Goal: Information Seeking & Learning: Learn about a topic

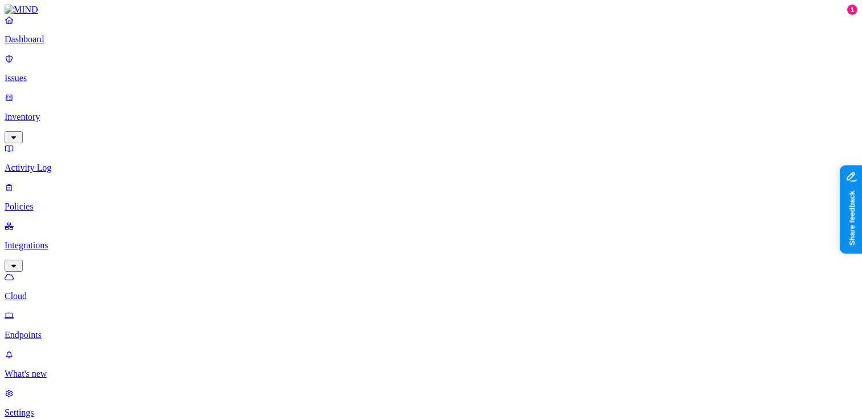
click at [111, 403] on html "Dashboard Issues Inventory Activity Log Policies Integrations Cloud Endpoints W…" at bounding box center [431, 367] width 862 height 734
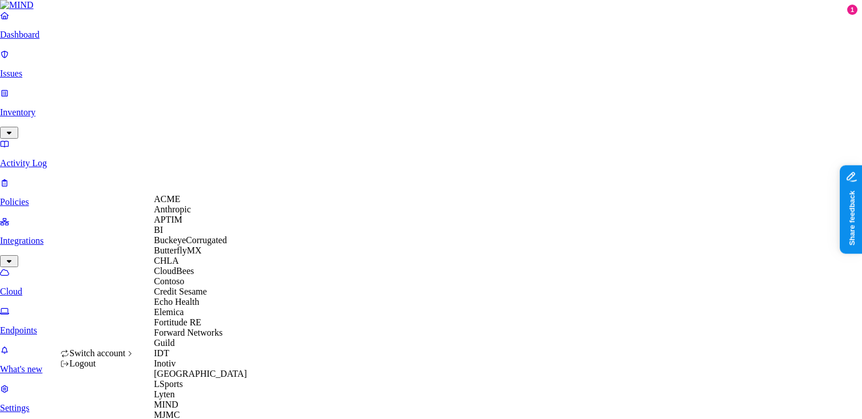
scroll to position [555, 0]
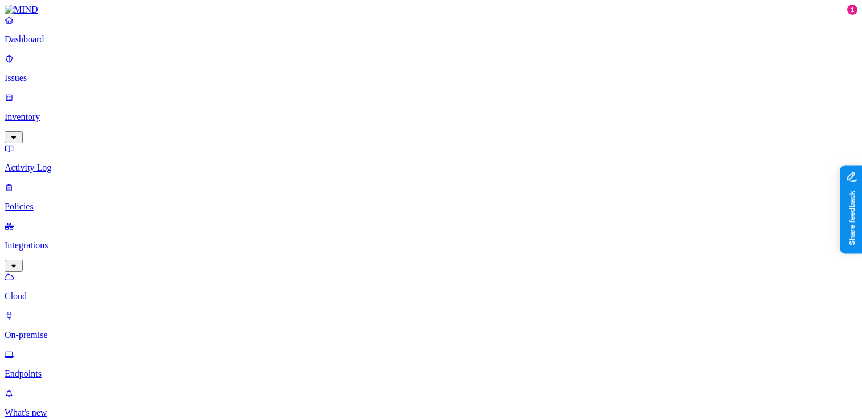
click at [83, 112] on p "Inventory" at bounding box center [431, 117] width 853 height 10
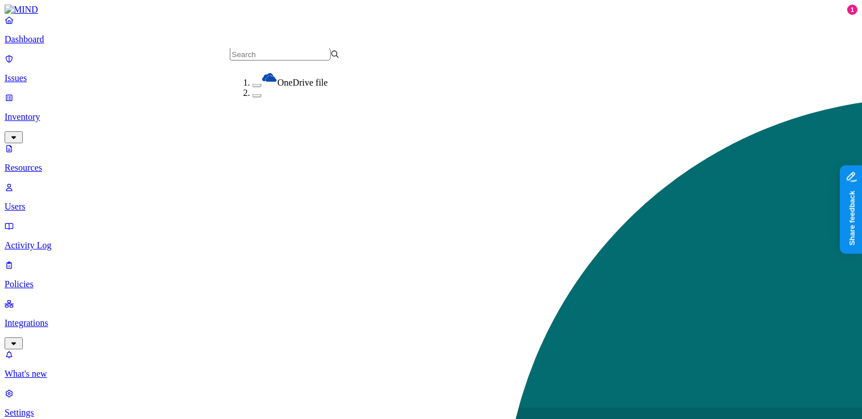
scroll to position [79, 0]
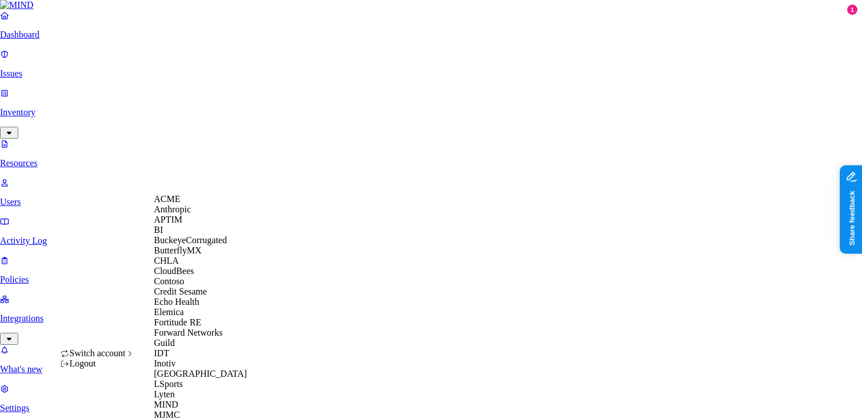
click at [186, 275] on span "CloudBees" at bounding box center [174, 271] width 40 height 10
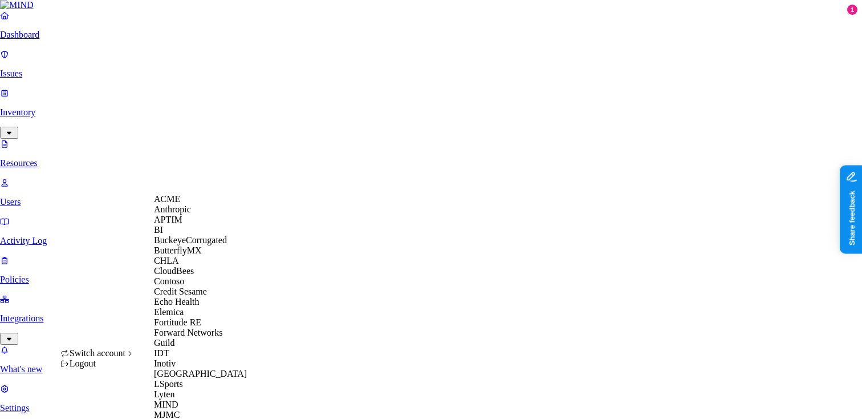
click at [180, 204] on span "ACME" at bounding box center [167, 199] width 26 height 10
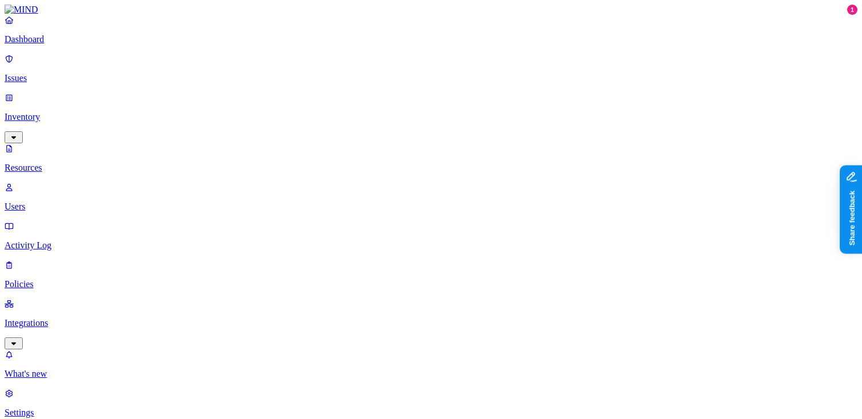
click at [83, 280] on nav "Dashboard Issues Inventory Resources Users Activity Log Policies Integrations W…" at bounding box center [431, 216] width 853 height 403
click at [85, 44] on p "Dashboard" at bounding box center [431, 39] width 853 height 10
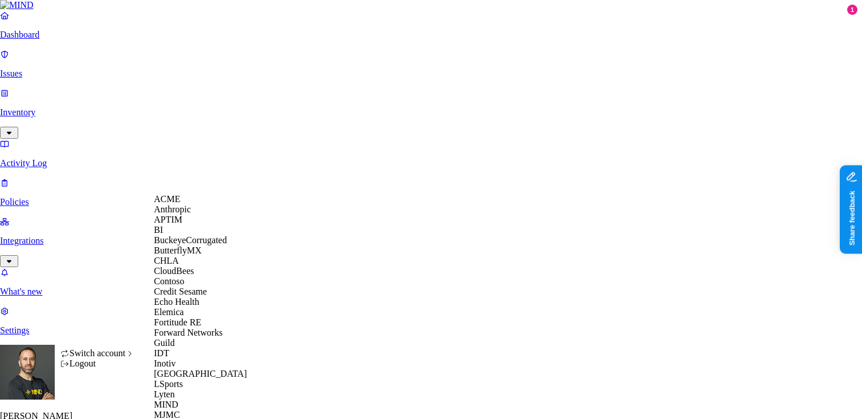
scroll to position [482, 0]
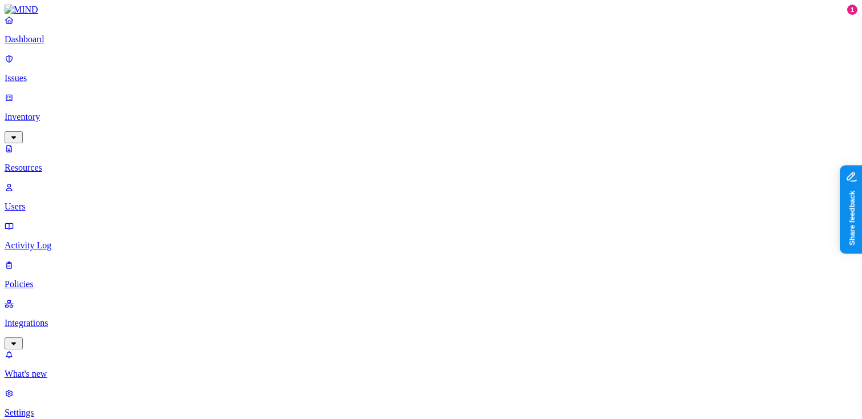
scroll to position [23, 0]
click at [70, 44] on p "Dashboard" at bounding box center [431, 39] width 853 height 10
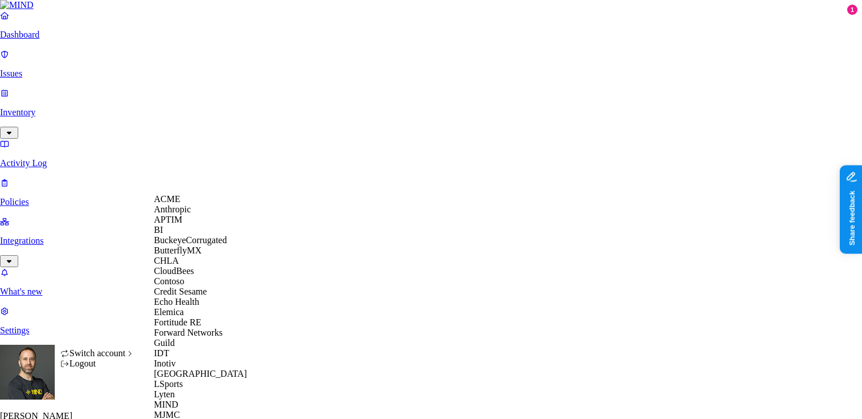
scroll to position [31, 0]
click at [201, 296] on span "Credit Sesame" at bounding box center [180, 291] width 53 height 10
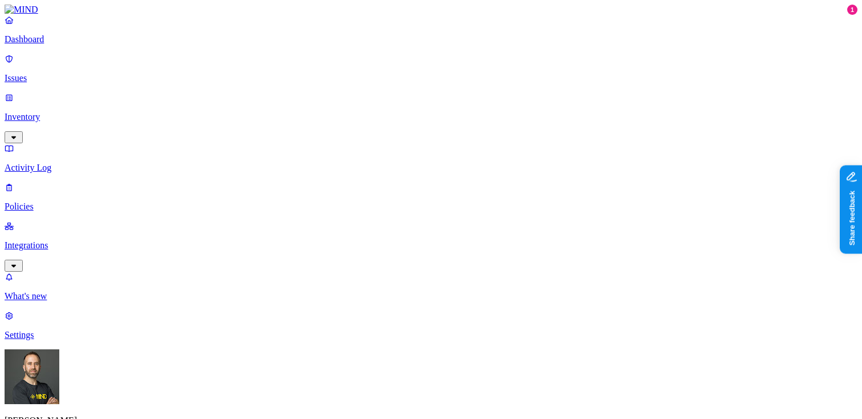
drag, startPoint x: 261, startPoint y: 247, endPoint x: 284, endPoint y: 254, distance: 24.0
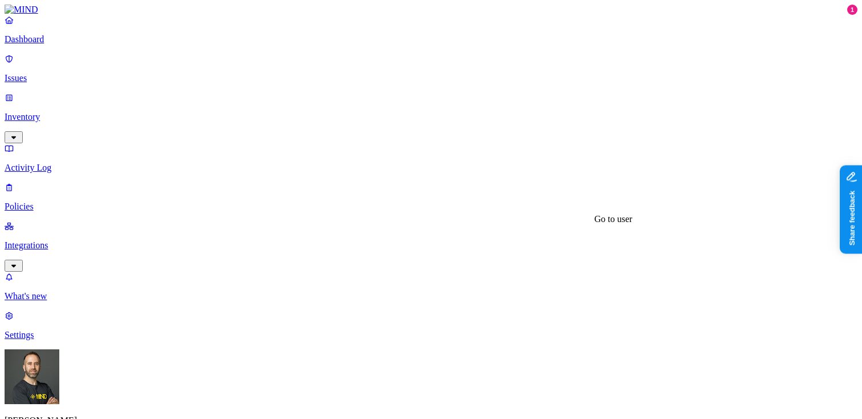
scroll to position [0, 0]
click at [51, 44] on p "Dashboard" at bounding box center [431, 39] width 853 height 10
click at [90, 240] on p "Integrations" at bounding box center [431, 245] width 853 height 10
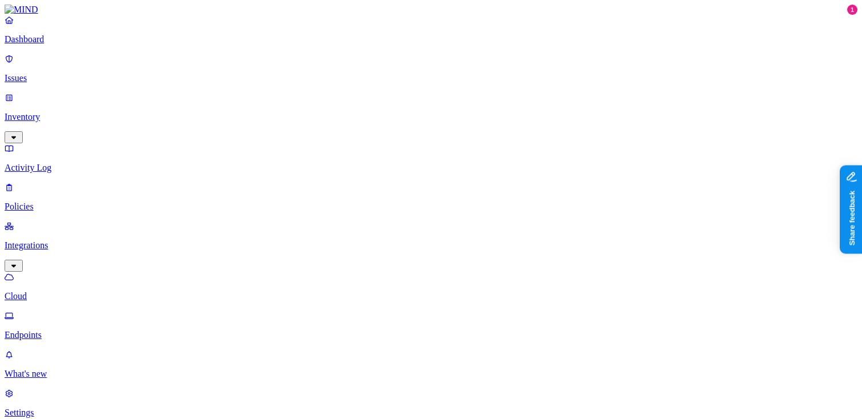
click at [71, 112] on p "Inventory" at bounding box center [431, 117] width 853 height 10
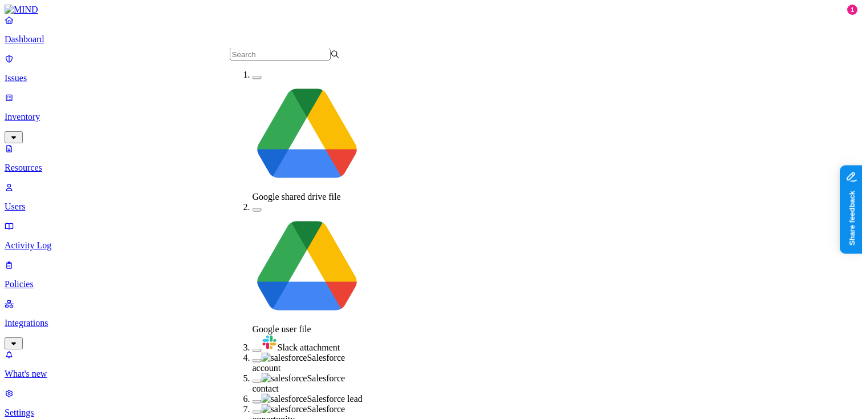
click at [253, 348] on button "button" at bounding box center [257, 349] width 9 height 3
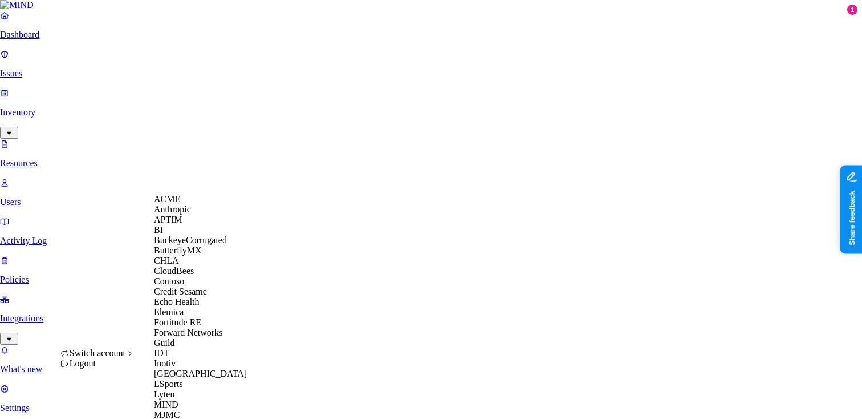
scroll to position [119, 0]
click at [197, 297] on span "Echo Health" at bounding box center [177, 302] width 46 height 10
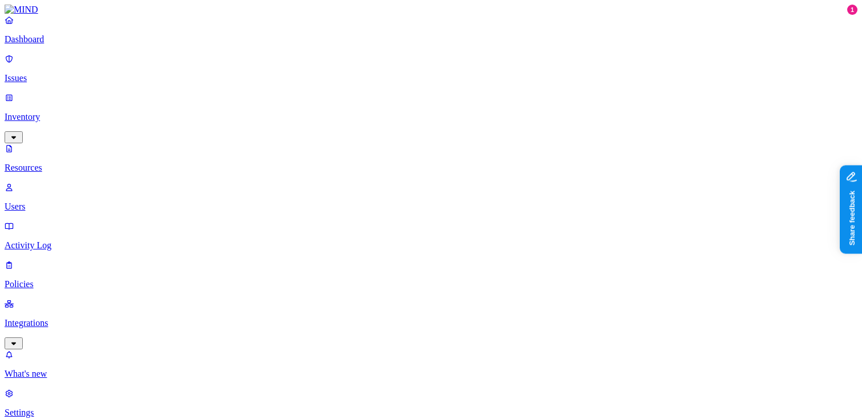
click at [72, 44] on p "Dashboard" at bounding box center [431, 39] width 853 height 10
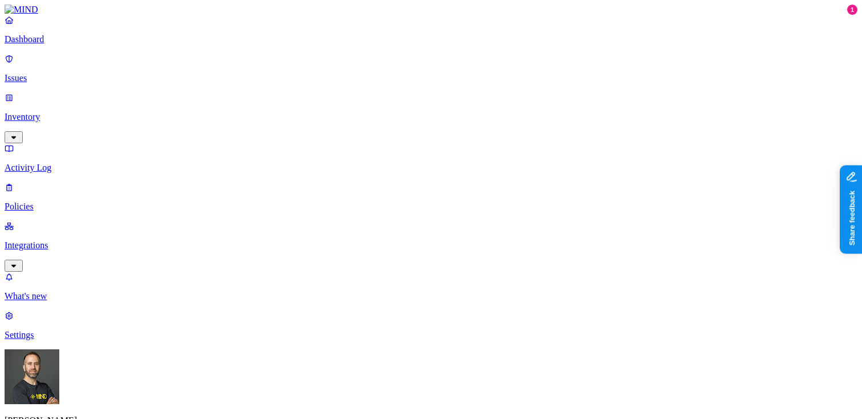
click at [64, 240] on p "Integrations" at bounding box center [431, 245] width 853 height 10
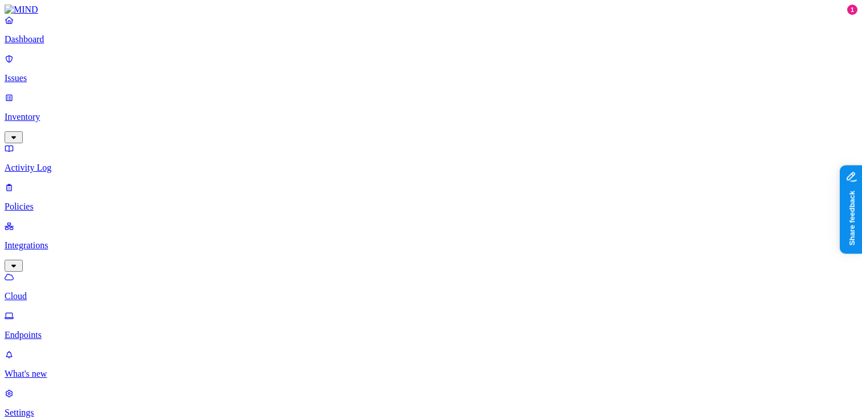
click at [59, 44] on p "Dashboard" at bounding box center [431, 39] width 853 height 10
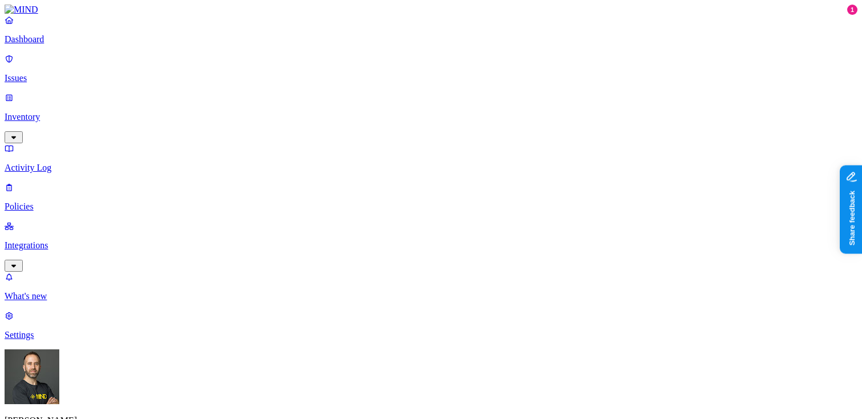
click at [54, 112] on p "Inventory" at bounding box center [431, 117] width 853 height 10
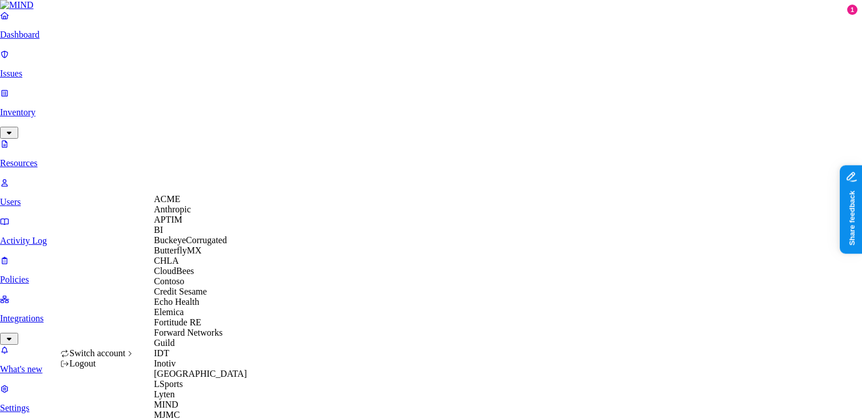
click at [184, 204] on div "ACME" at bounding box center [209, 199] width 111 height 10
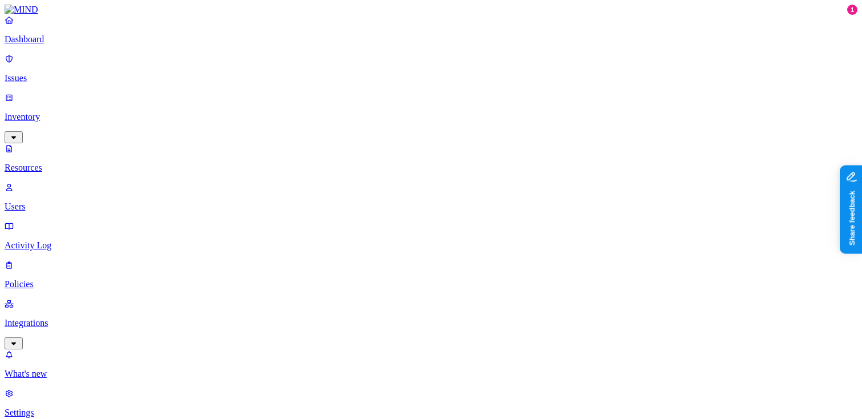
click at [76, 44] on p "Dashboard" at bounding box center [431, 39] width 853 height 10
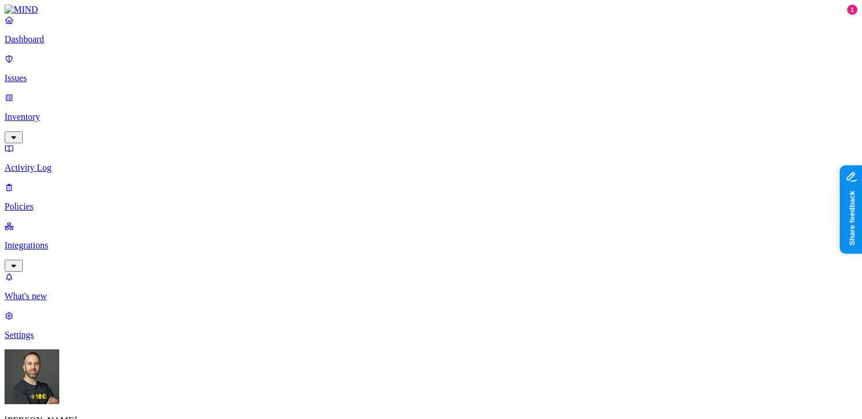
click at [67, 73] on p "Issues" at bounding box center [431, 78] width 853 height 10
click at [63, 112] on p "Inventory" at bounding box center [431, 117] width 853 height 10
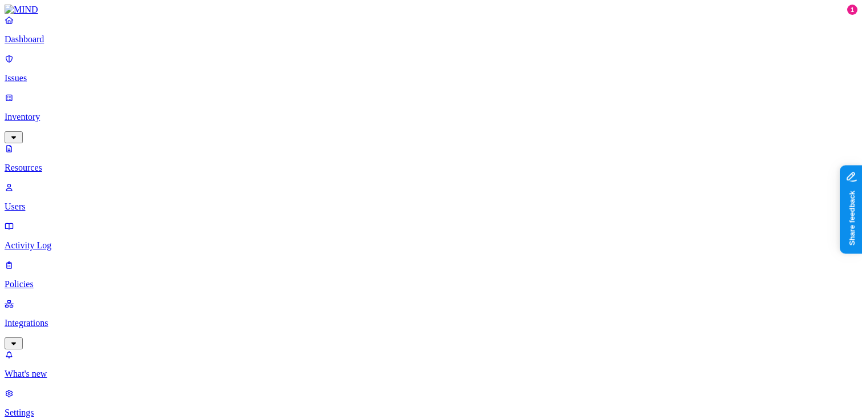
click at [64, 44] on p "Dashboard" at bounding box center [431, 39] width 853 height 10
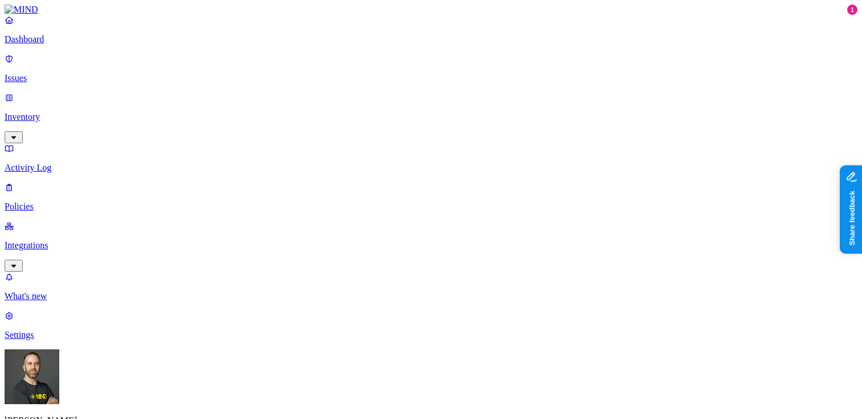
click at [59, 201] on p "Policies" at bounding box center [431, 206] width 853 height 10
click at [367, 157] on label "Data type" at bounding box center [358, 155] width 17 height 20
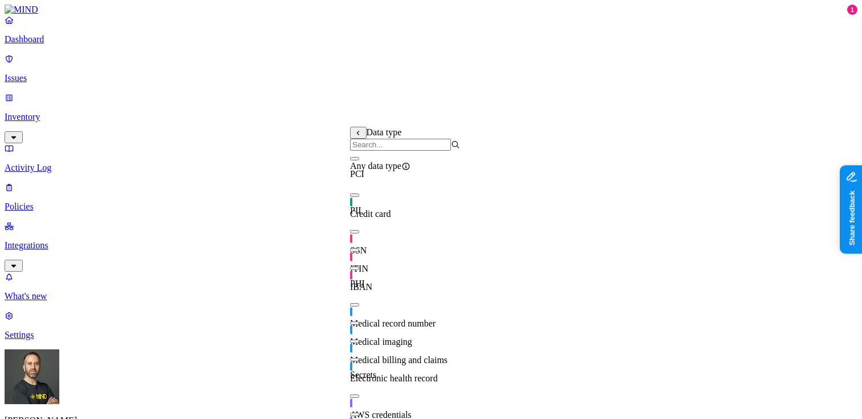
click at [359, 197] on button "button" at bounding box center [354, 194] width 9 height 3
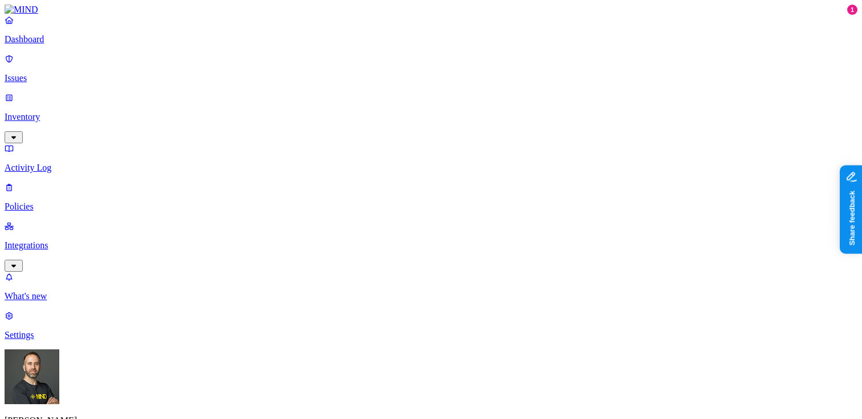
click at [400, 186] on label "Web Category" at bounding box center [387, 184] width 34 height 20
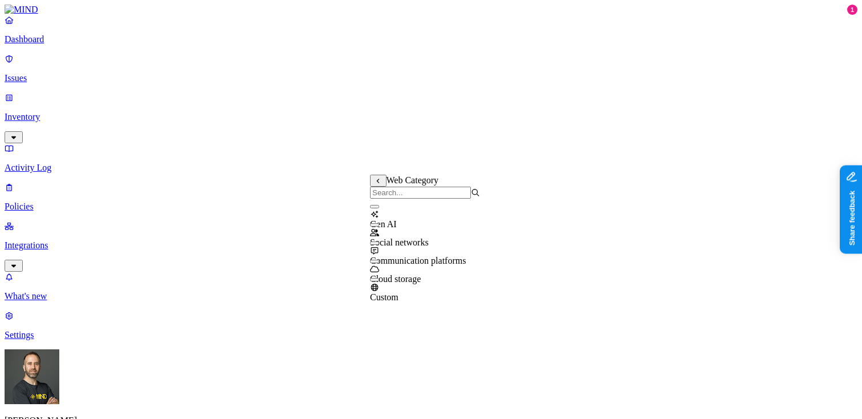
click at [377, 186] on button at bounding box center [378, 180] width 17 height 12
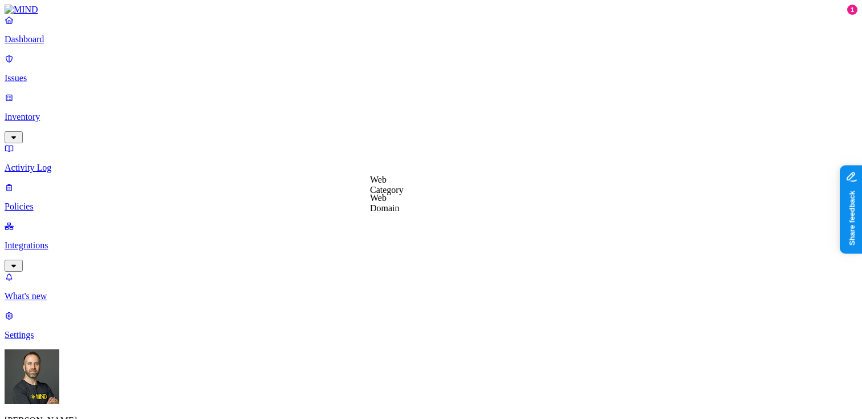
click at [397, 204] on label "Web Domain" at bounding box center [385, 203] width 30 height 20
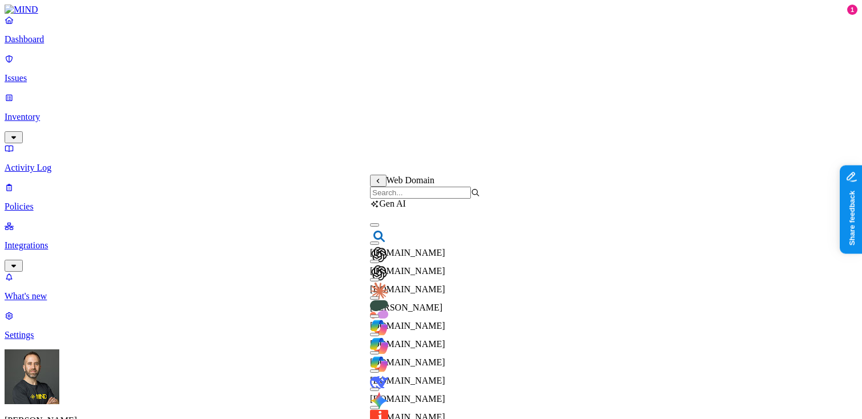
click at [379, 245] on button "button" at bounding box center [374, 242] width 9 height 3
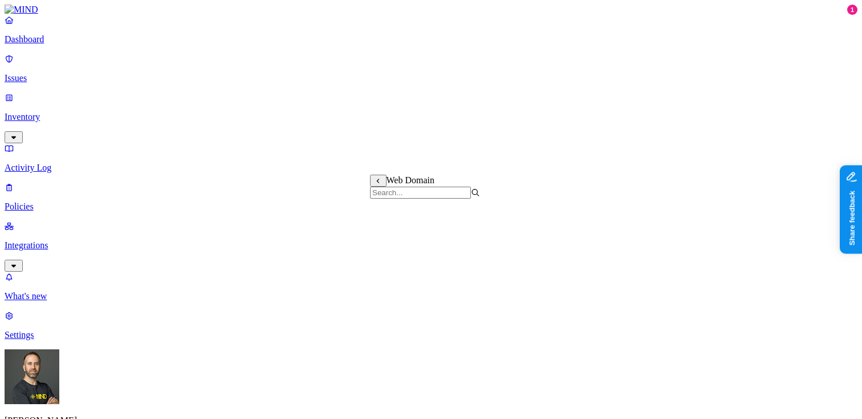
scroll to position [818, 0]
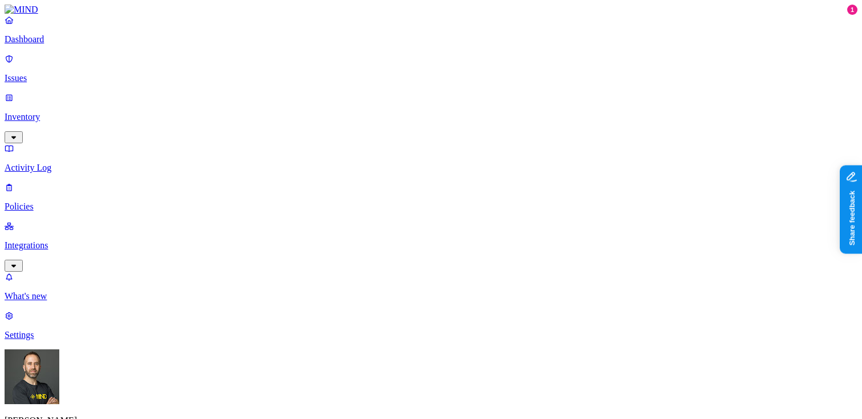
scroll to position [719, 0]
click at [46, 340] on link "Settings" at bounding box center [431, 325] width 853 height 30
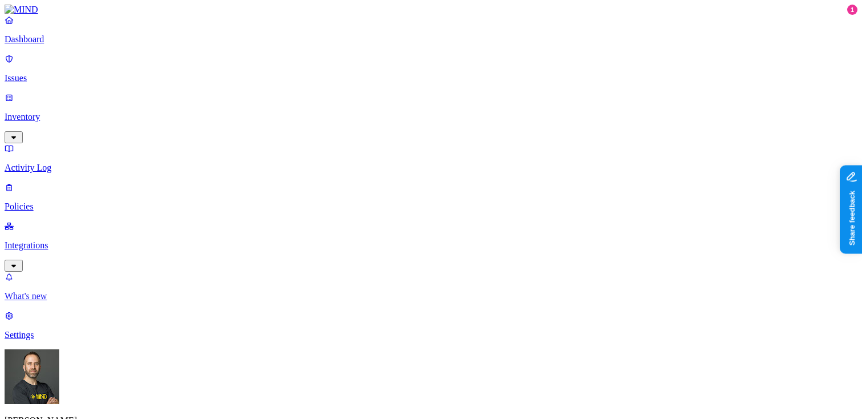
click at [70, 301] on p "What's new" at bounding box center [431, 296] width 853 height 10
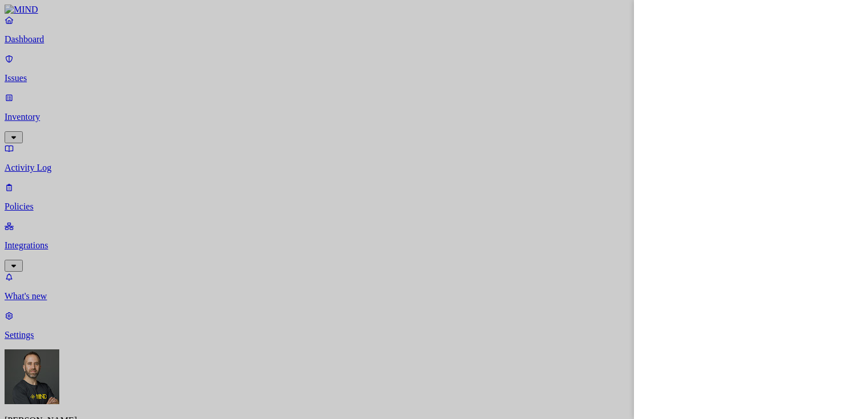
click at [417, 304] on div at bounding box center [431, 209] width 862 height 419
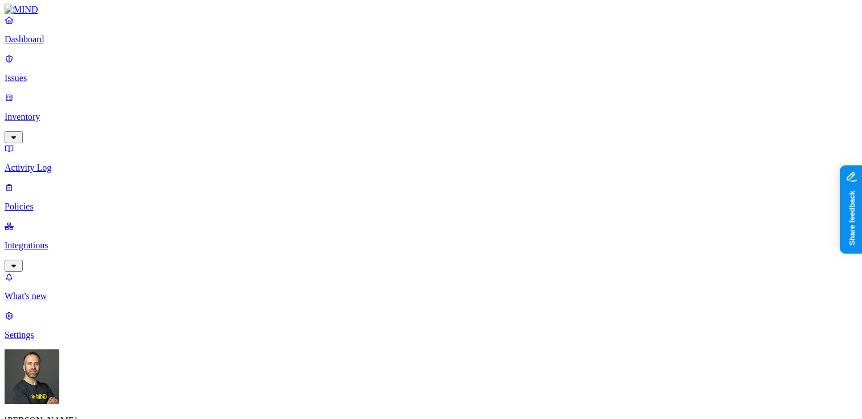
click at [68, 44] on p "Dashboard" at bounding box center [431, 39] width 853 height 10
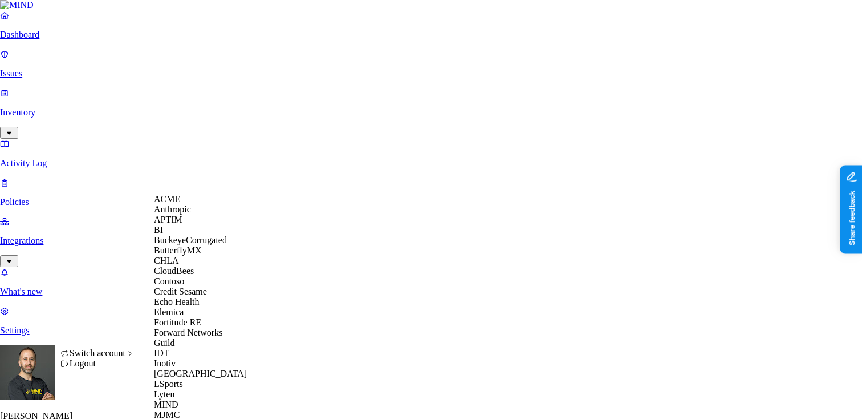
scroll to position [128, 0]
click at [200, 297] on span "Echo Health" at bounding box center [177, 302] width 46 height 10
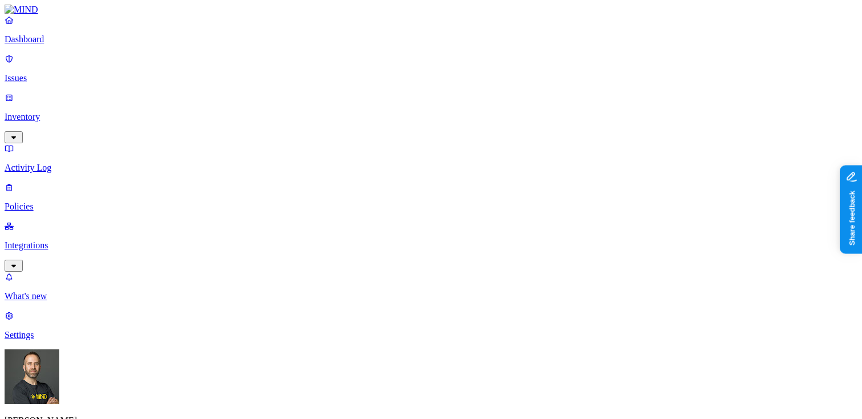
click at [80, 112] on p "Inventory" at bounding box center [431, 117] width 853 height 10
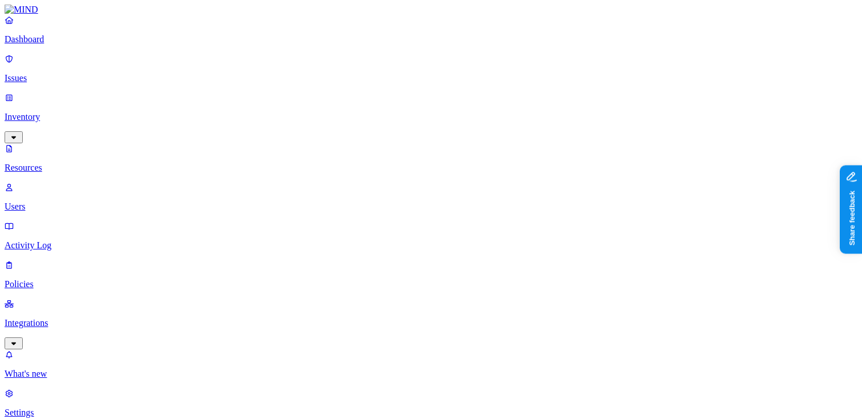
click at [76, 44] on p "Dashboard" at bounding box center [431, 39] width 853 height 10
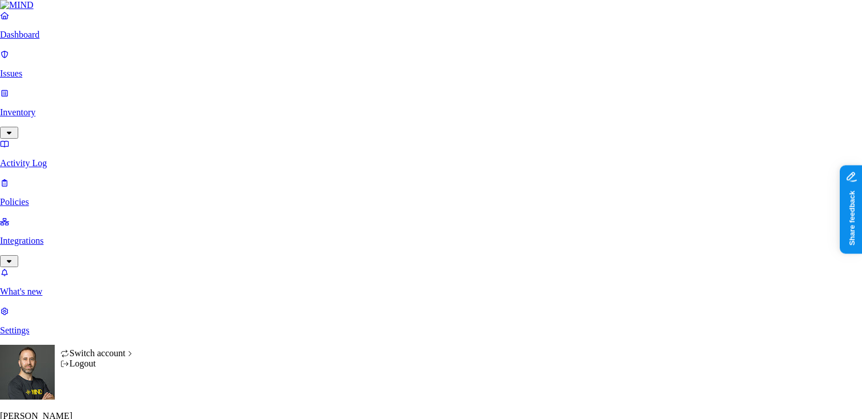
click at [110, 403] on html "Dashboard Issues Inventory Activity Log Policies Integrations What's new 1 Sett…" at bounding box center [431, 354] width 862 height 708
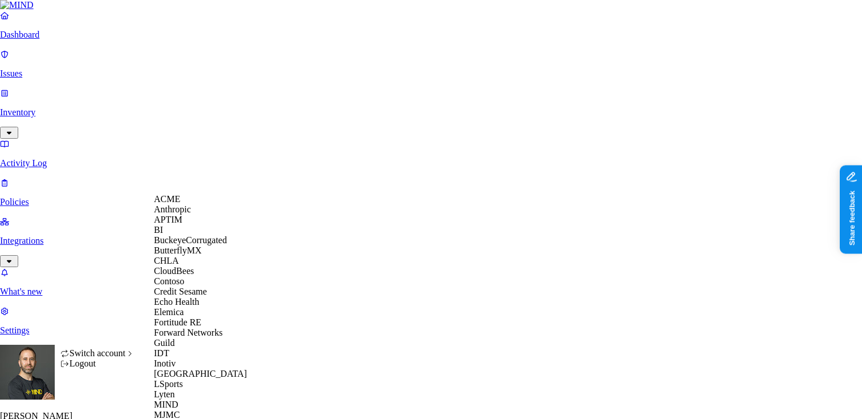
scroll to position [586, 0]
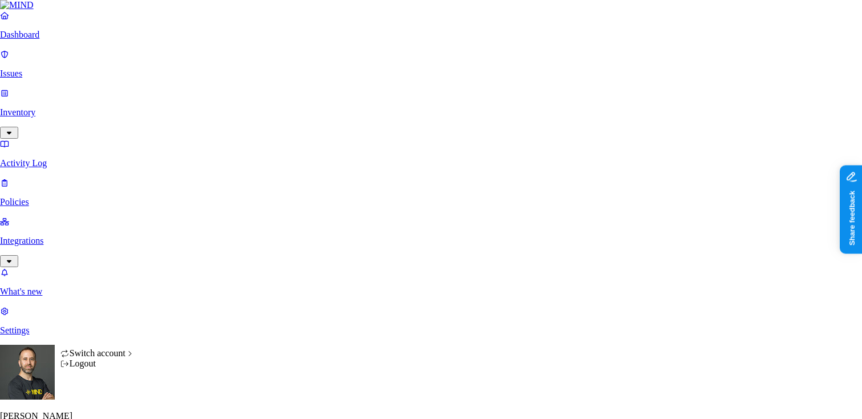
click at [95, 268] on html "Dashboard Issues Inventory Activity Log Policies Integrations What's new 1 Sett…" at bounding box center [431, 354] width 862 height 708
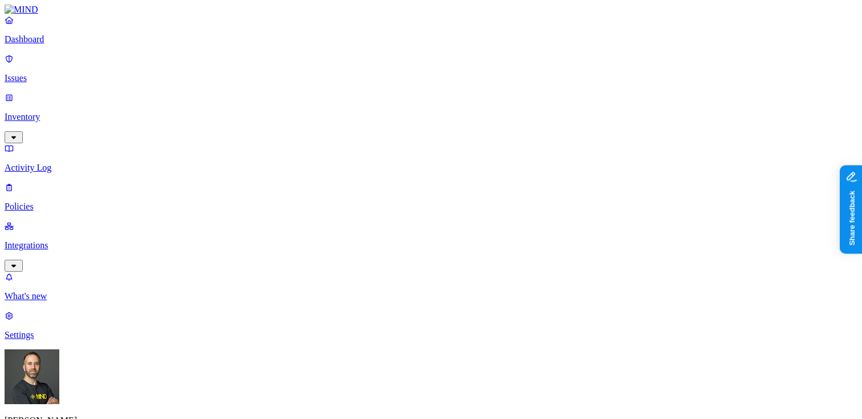
click at [84, 112] on p "Inventory" at bounding box center [431, 117] width 853 height 10
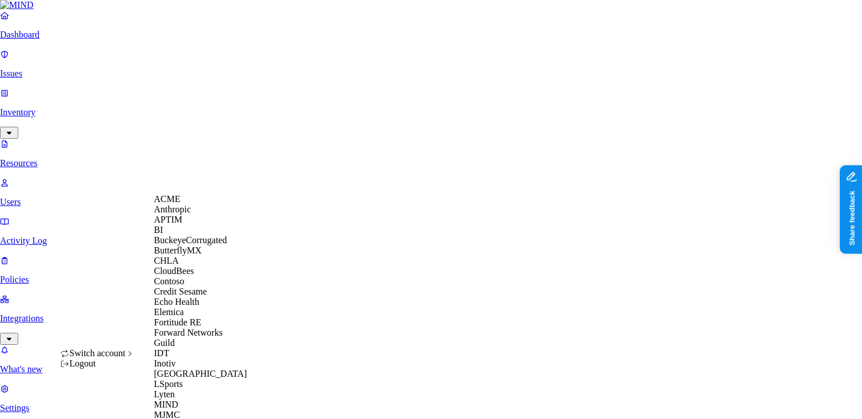
click at [190, 204] on div "ACME" at bounding box center [209, 199] width 111 height 10
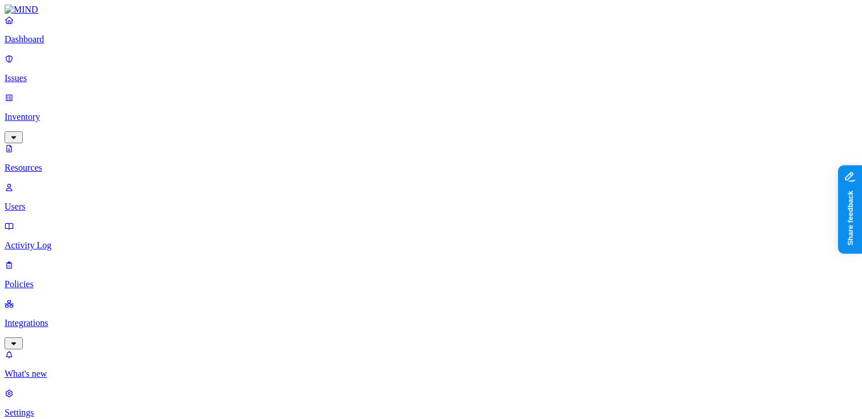
click at [340, 128] on button "button" at bounding box center [344, 129] width 9 height 3
click at [340, 121] on button "button" at bounding box center [344, 127] width 9 height 12
click at [340, 96] on button "button" at bounding box center [344, 97] width 9 height 3
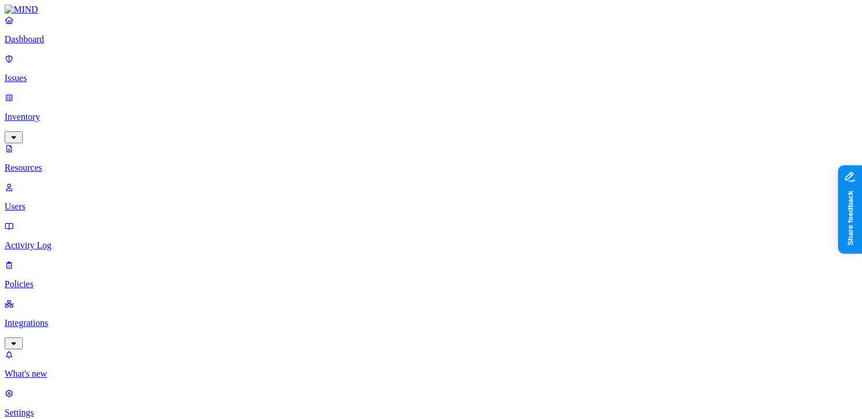
click at [59, 318] on p "Integrations" at bounding box center [431, 323] width 853 height 10
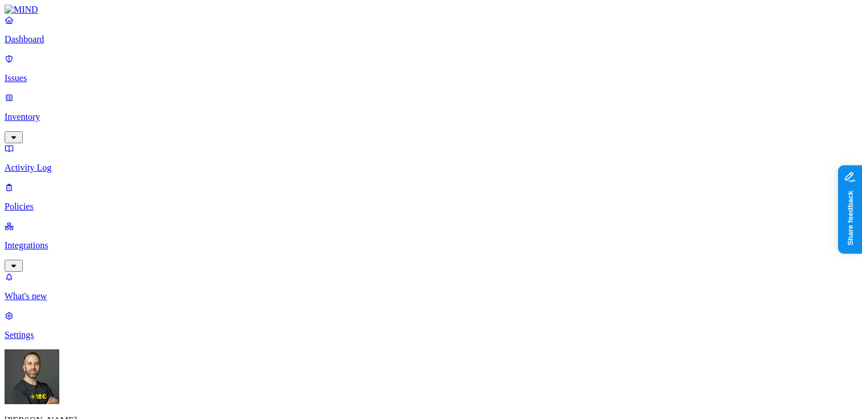
click at [68, 44] on p "Dashboard" at bounding box center [431, 39] width 853 height 10
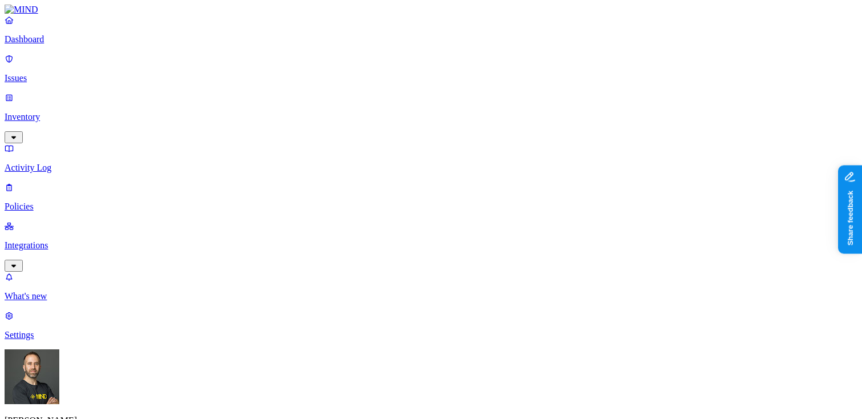
click at [79, 74] on p "Issues" at bounding box center [431, 78] width 853 height 10
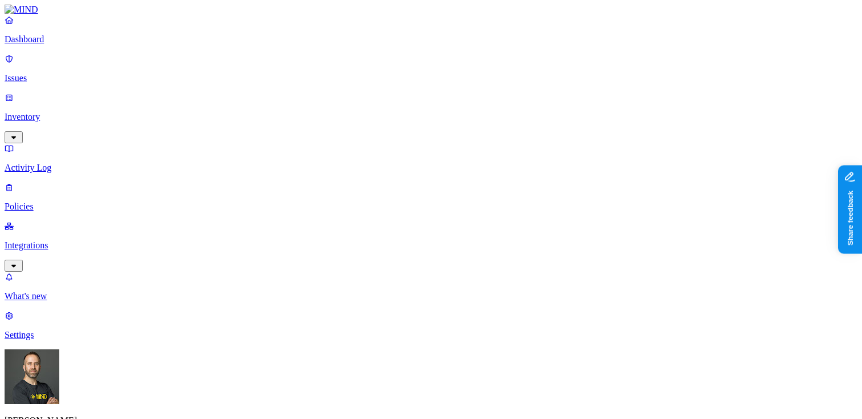
click at [84, 112] on p "Inventory" at bounding box center [431, 117] width 853 height 10
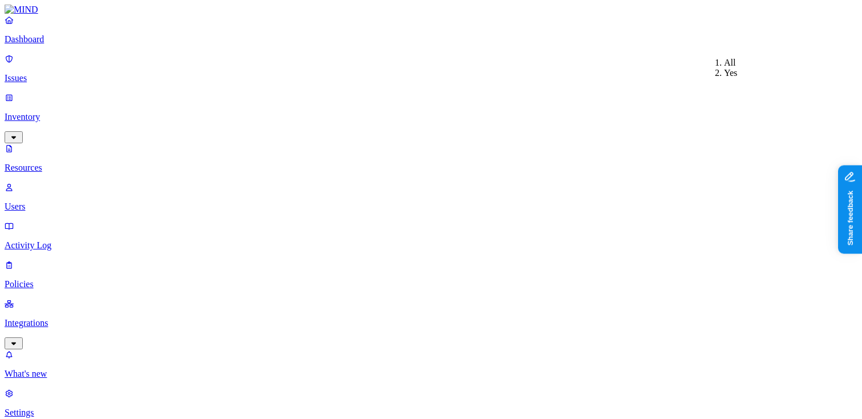
click at [60, 201] on p "Users" at bounding box center [431, 206] width 853 height 10
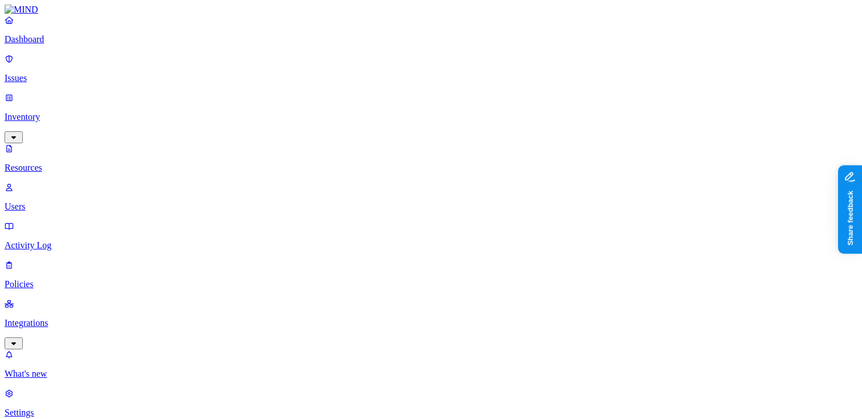
click at [70, 318] on p "Integrations" at bounding box center [431, 323] width 853 height 10
click at [67, 330] on p "On-premise" at bounding box center [431, 335] width 853 height 10
click at [64, 368] on p "Endpoints" at bounding box center [431, 373] width 853 height 10
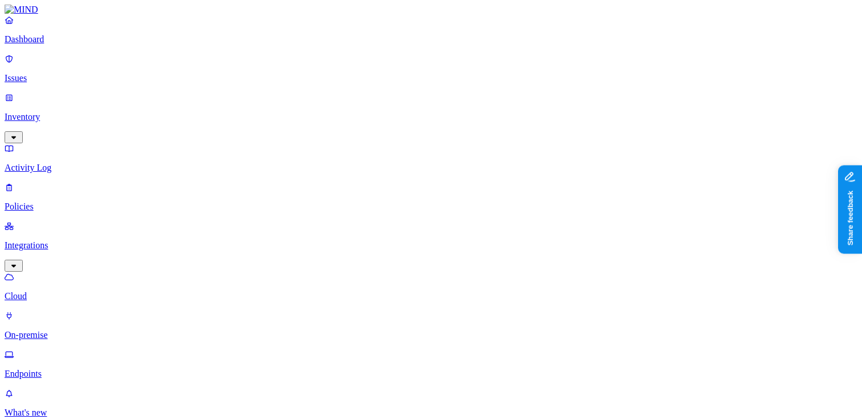
click at [60, 44] on p "Dashboard" at bounding box center [431, 39] width 853 height 10
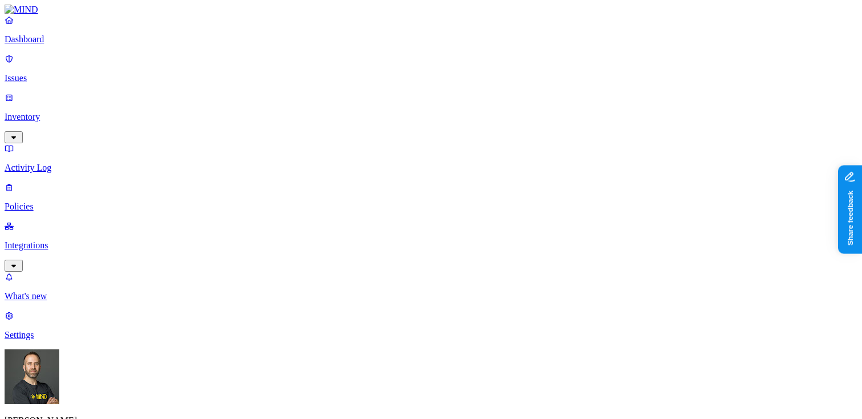
click at [54, 240] on p "Integrations" at bounding box center [431, 245] width 853 height 10
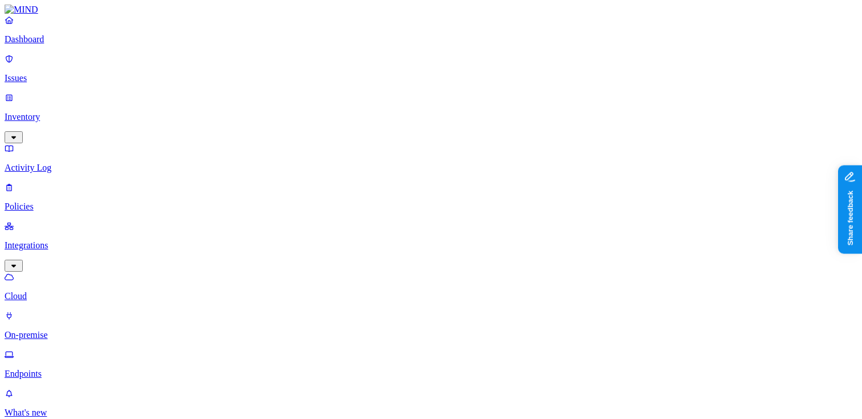
click at [53, 368] on p "Endpoints" at bounding box center [431, 373] width 853 height 10
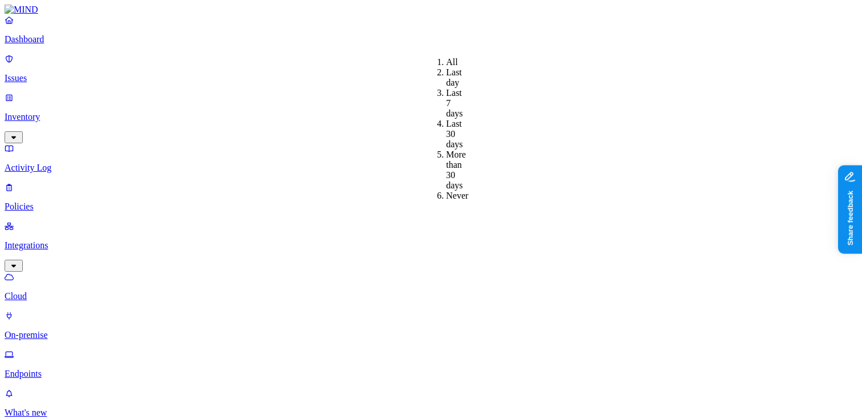
click at [64, 44] on p "Dashboard" at bounding box center [431, 39] width 853 height 10
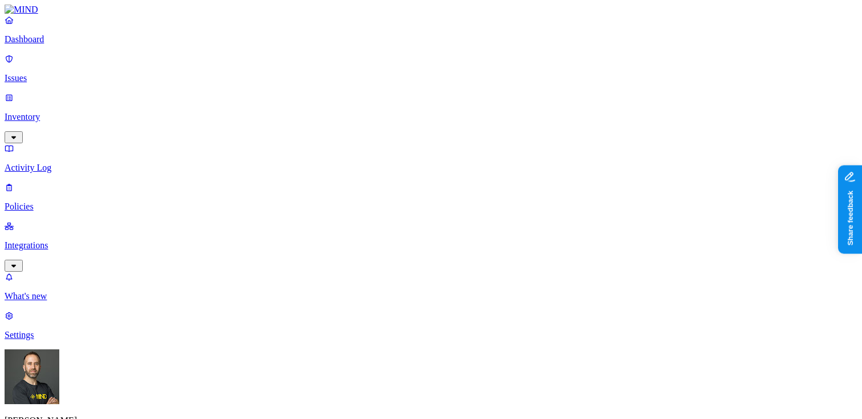
click at [71, 73] on p "Issues" at bounding box center [431, 78] width 853 height 10
click at [62, 112] on p "Inventory" at bounding box center [431, 117] width 853 height 10
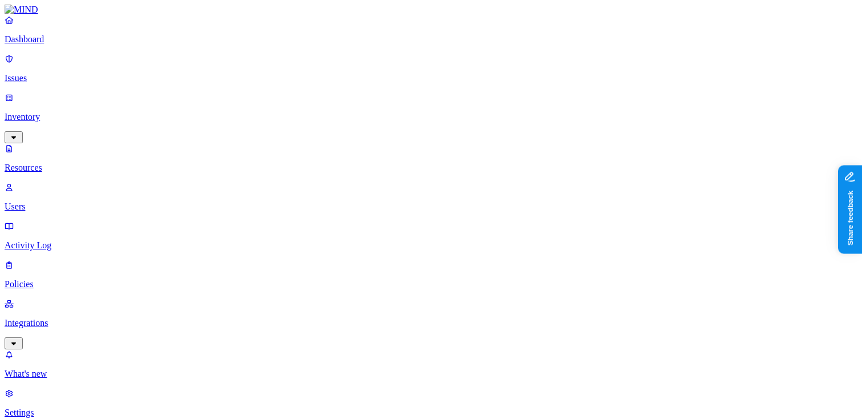
click at [55, 279] on p "Policies" at bounding box center [431, 284] width 853 height 10
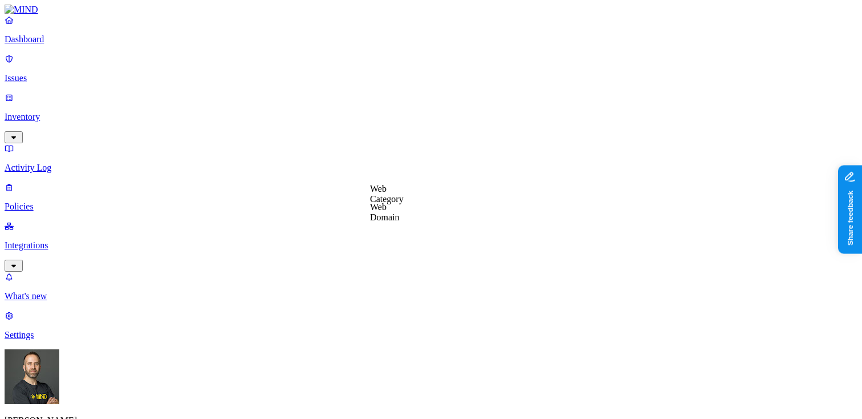
click at [400, 220] on label "Web Domain" at bounding box center [385, 212] width 30 height 20
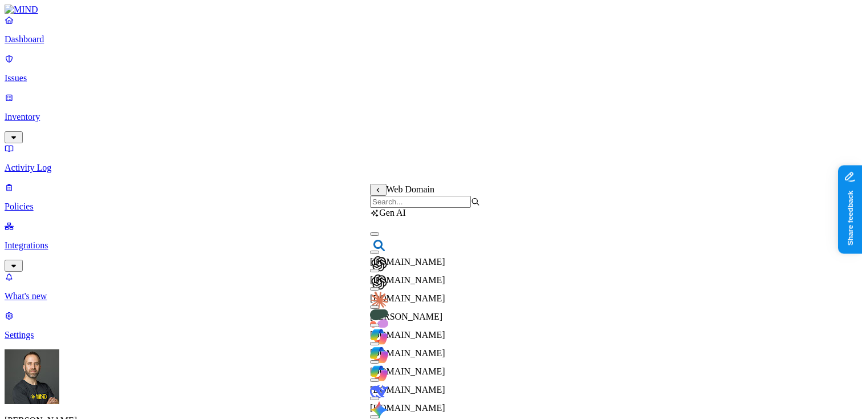
click at [379, 193] on icon at bounding box center [378, 190] width 7 height 6
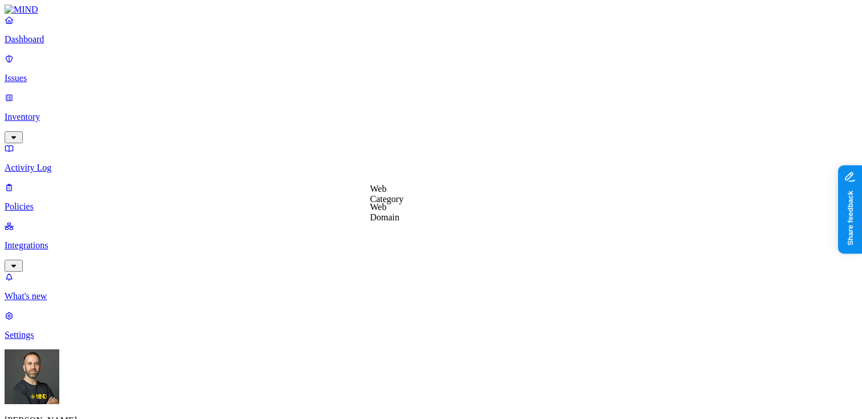
click at [386, 324] on label "Groups" at bounding box center [375, 321] width 27 height 10
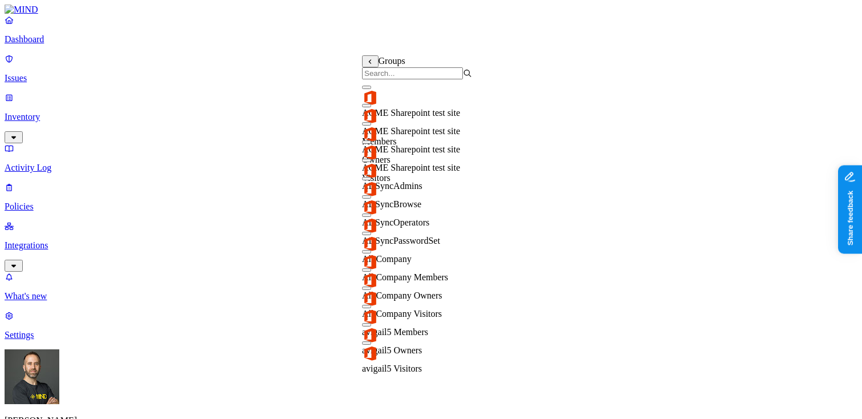
click at [371, 62] on icon at bounding box center [370, 61] width 2 height 5
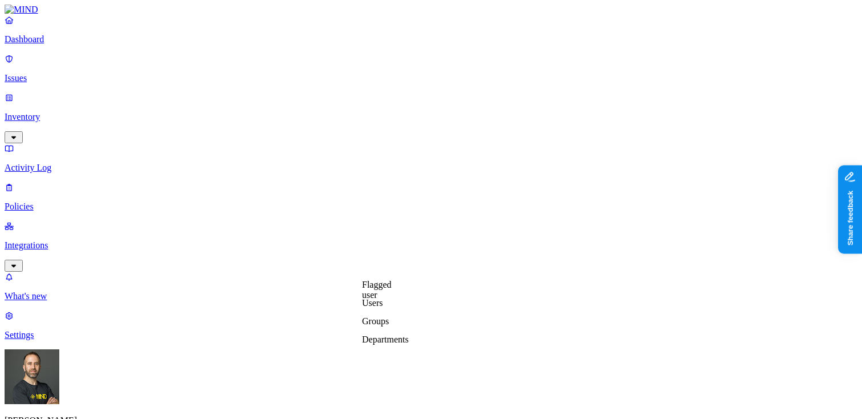
click at [49, 44] on p "Dashboard" at bounding box center [431, 39] width 853 height 10
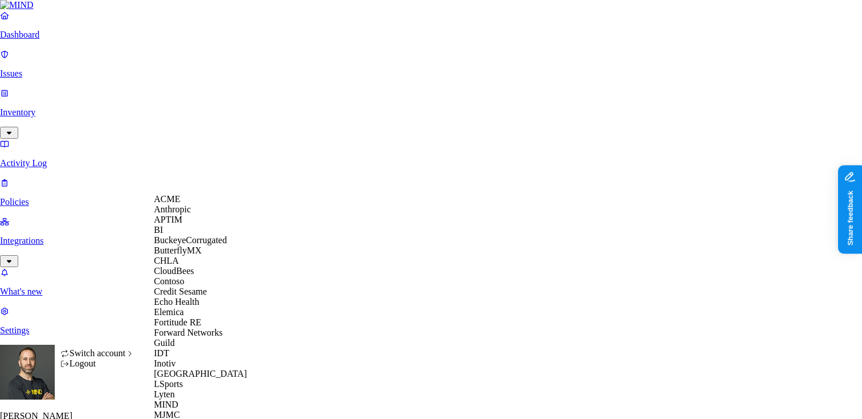
scroll to position [92, 0]
click at [200, 306] on span "Echo Health" at bounding box center [177, 302] width 46 height 10
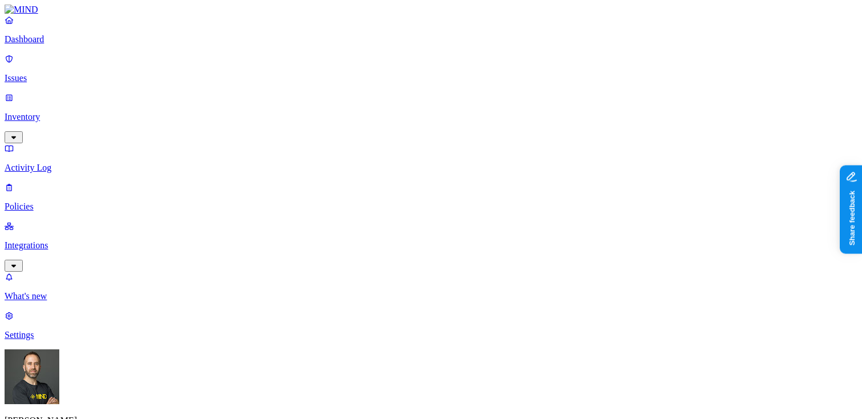
click at [62, 112] on p "Inventory" at bounding box center [431, 117] width 853 height 10
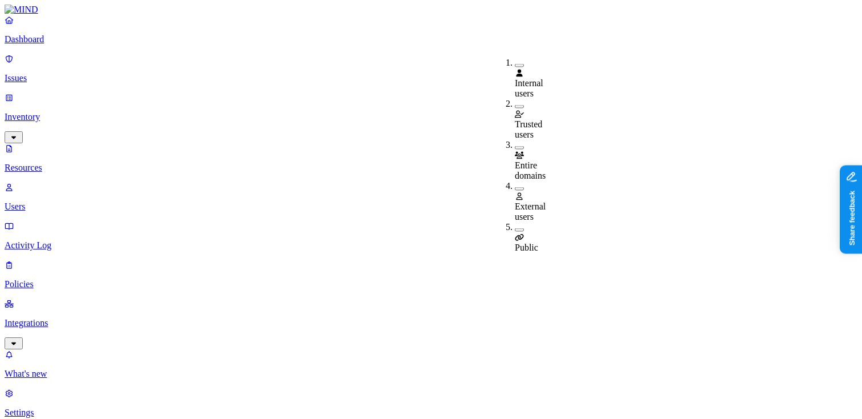
click at [515, 187] on button "button" at bounding box center [519, 188] width 9 height 3
click at [515, 180] on button "button" at bounding box center [519, 186] width 9 height 12
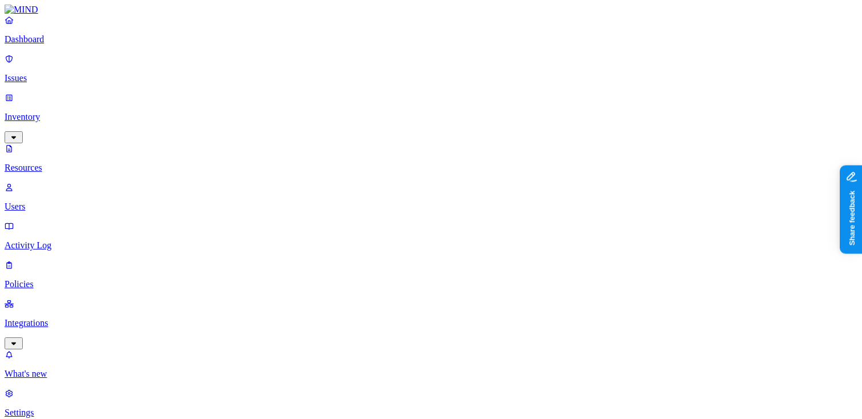
click at [91, 44] on p "Dashboard" at bounding box center [431, 39] width 853 height 10
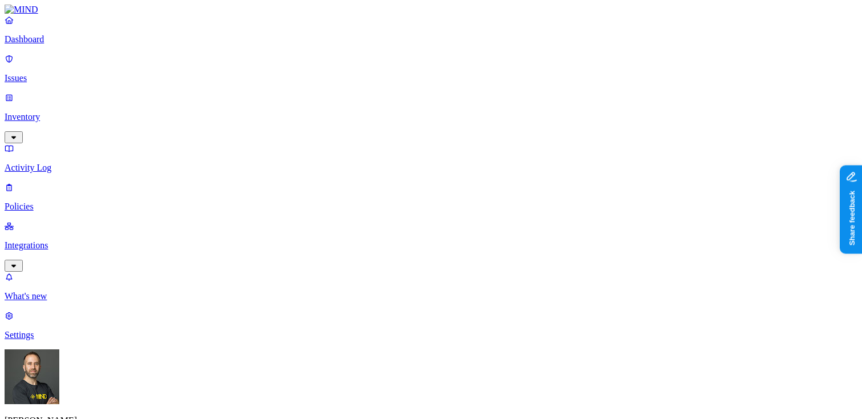
click at [68, 112] on p "Inventory" at bounding box center [431, 117] width 853 height 10
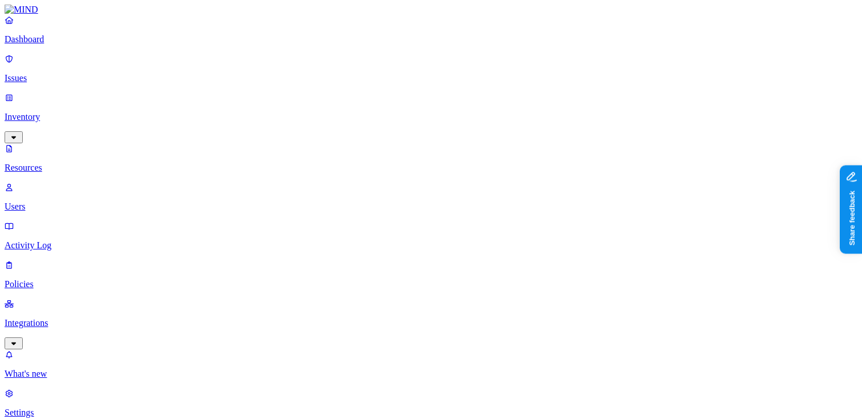
click at [340, 96] on button "button" at bounding box center [344, 97] width 9 height 3
click at [340, 90] on button "button" at bounding box center [344, 96] width 9 height 12
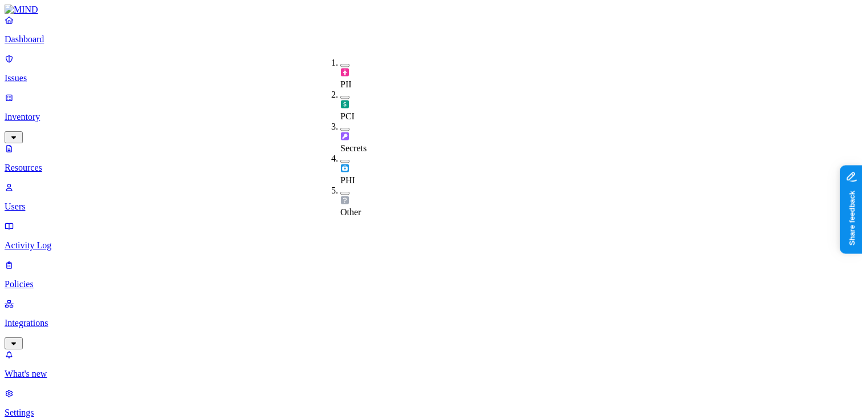
click at [340, 160] on button "button" at bounding box center [344, 161] width 9 height 3
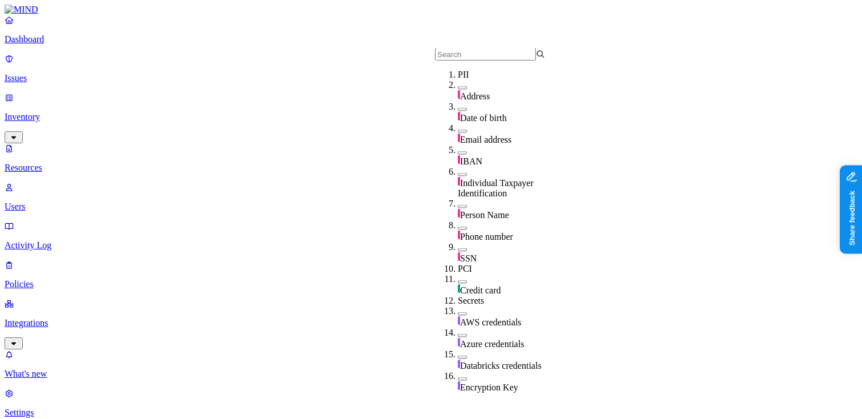
scroll to position [82, 0]
click at [458, 248] on button "button" at bounding box center [462, 249] width 9 height 3
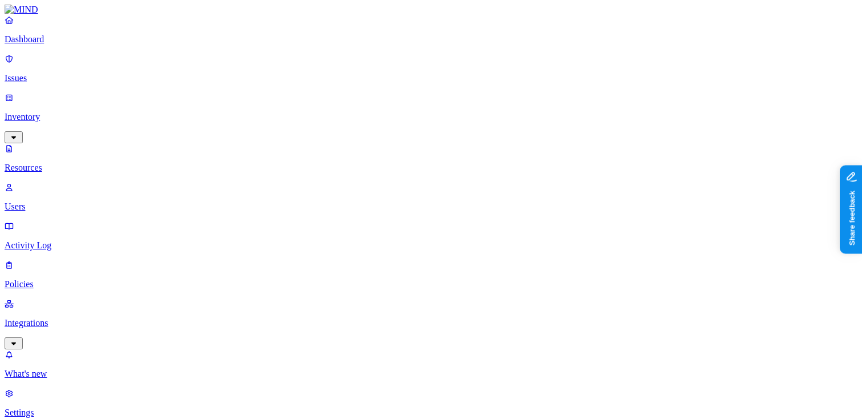
click at [531, 187] on button "button" at bounding box center [535, 188] width 9 height 3
click at [531, 229] on button "button" at bounding box center [535, 230] width 9 height 3
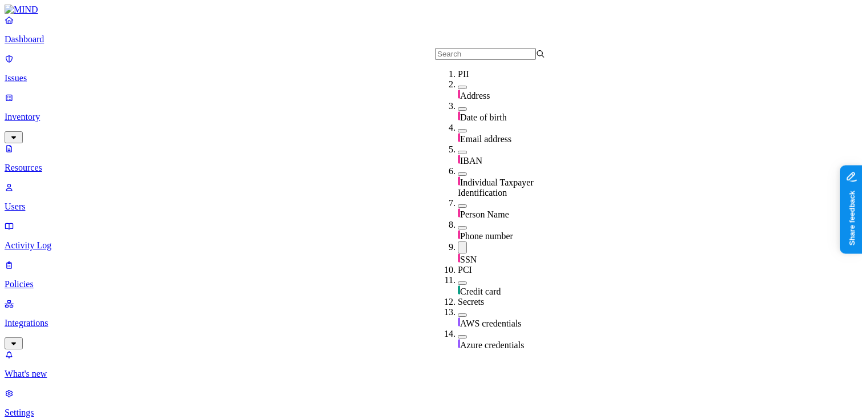
scroll to position [30, 0]
click at [458, 151] on button "button" at bounding box center [462, 152] width 9 height 3
click at [458, 174] on button "button" at bounding box center [462, 175] width 9 height 3
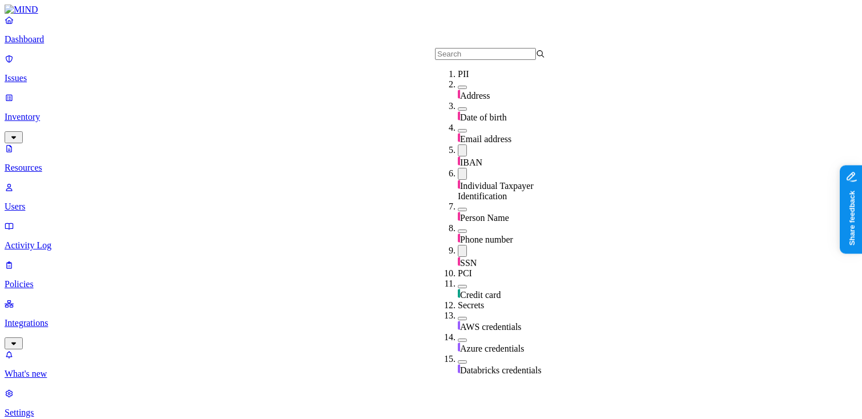
scroll to position [51, 0]
click at [458, 144] on button "button" at bounding box center [462, 150] width 9 height 12
click at [458, 166] on button "button" at bounding box center [462, 172] width 9 height 12
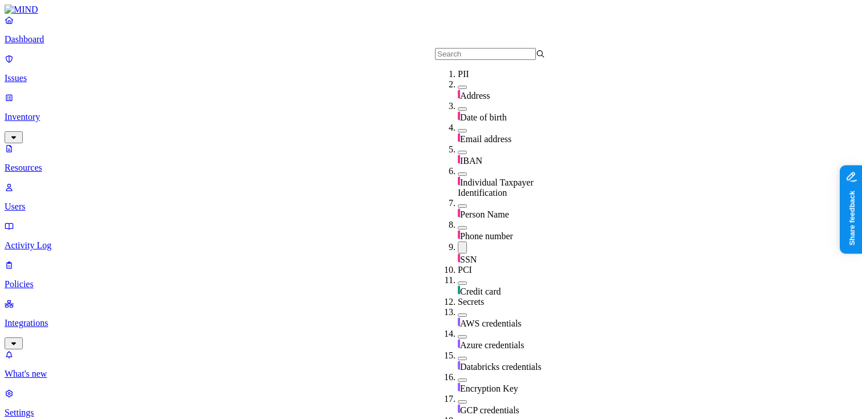
click at [458, 241] on button "button" at bounding box center [462, 247] width 9 height 12
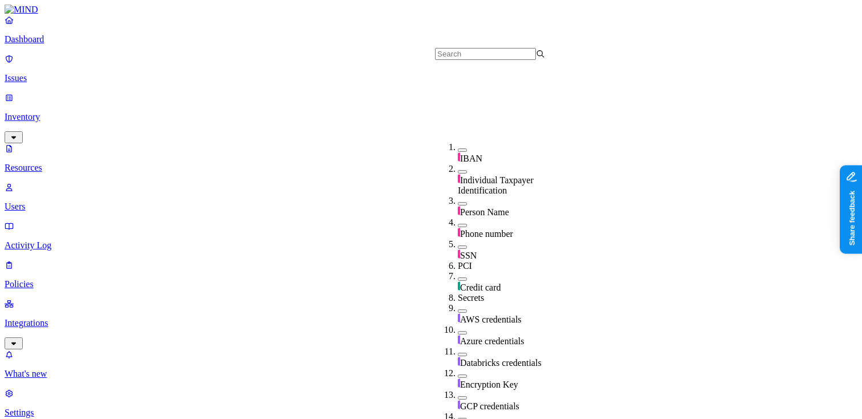
scroll to position [167, 0]
click at [458, 277] on button "button" at bounding box center [462, 278] width 9 height 3
click at [458, 271] on button "button" at bounding box center [462, 277] width 9 height 12
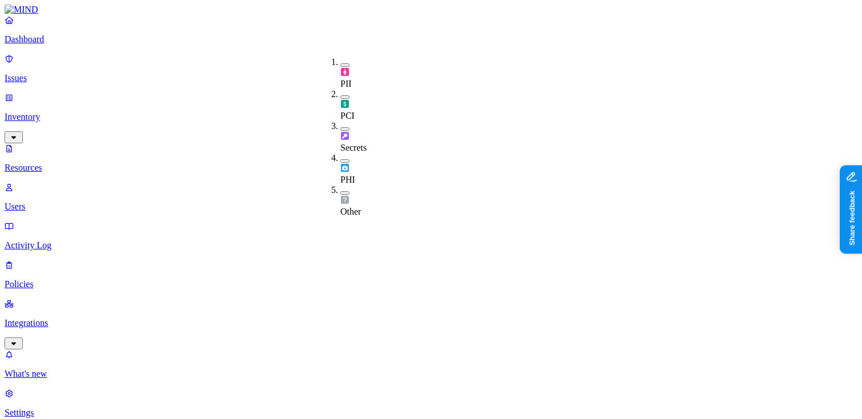
click at [340, 127] on button "button" at bounding box center [344, 128] width 9 height 3
click at [340, 121] on button "button" at bounding box center [344, 127] width 9 height 12
click at [340, 63] on button "button" at bounding box center [344, 64] width 9 height 3
click at [340, 62] on button "button" at bounding box center [344, 63] width 9 height 12
click at [340, 159] on button "button" at bounding box center [344, 160] width 9 height 3
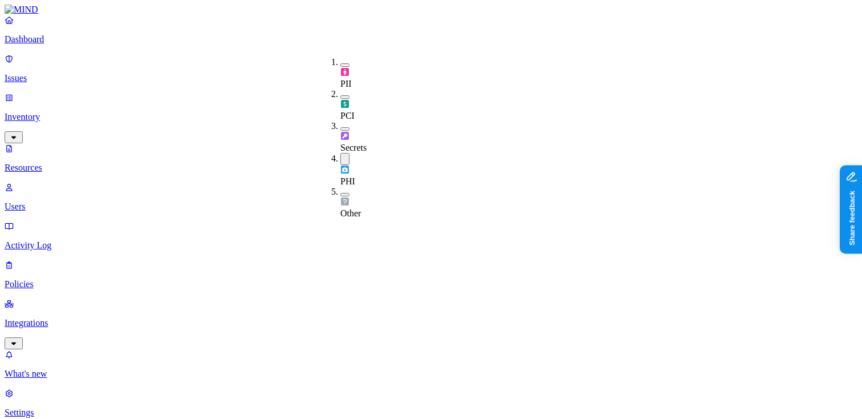
click at [340, 153] on button "button" at bounding box center [344, 159] width 9 height 12
click at [340, 63] on button "button" at bounding box center [344, 64] width 9 height 3
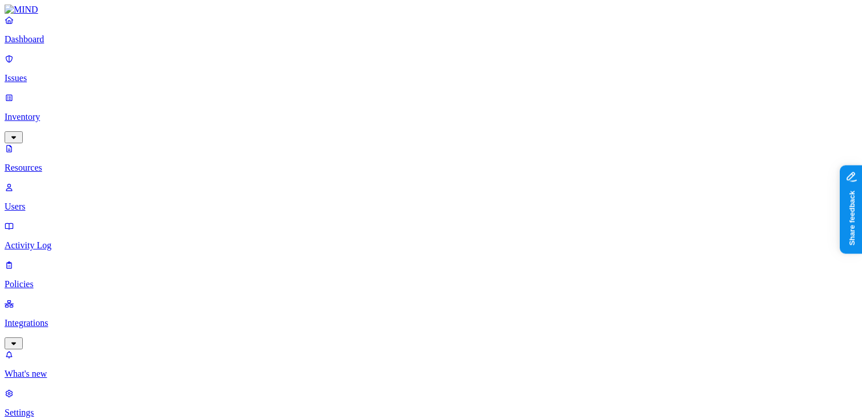
click at [76, 44] on p "Dashboard" at bounding box center [431, 39] width 853 height 10
